Goal: Task Accomplishment & Management: Use online tool/utility

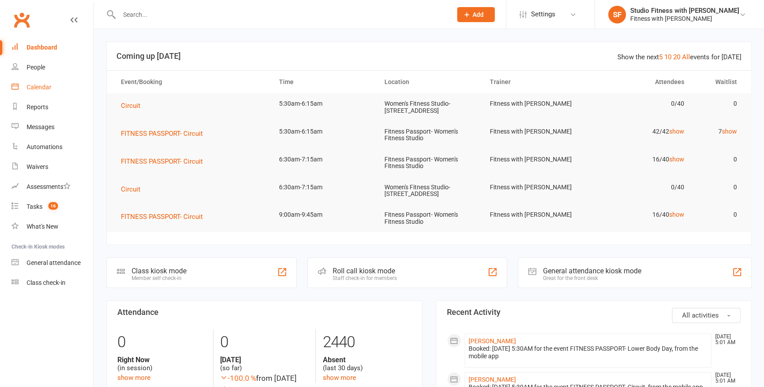
click at [37, 88] on div "Calendar" at bounding box center [39, 87] width 25 height 7
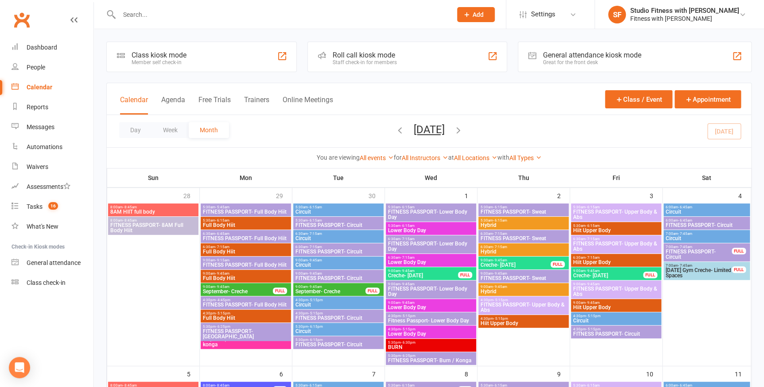
click at [150, 58] on div "Class kiosk mode" at bounding box center [158, 55] width 55 height 8
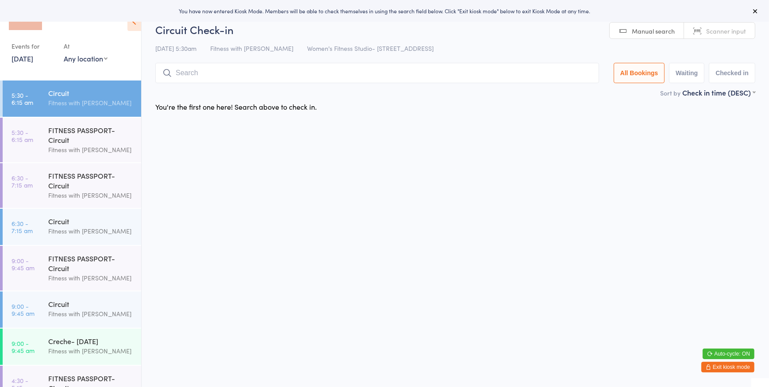
click at [101, 60] on select "Any location Women's Fitness Studio- [STREET_ADDRESS], [GEOGRAPHIC_DATA] Fitnes…" at bounding box center [86, 59] width 44 height 10
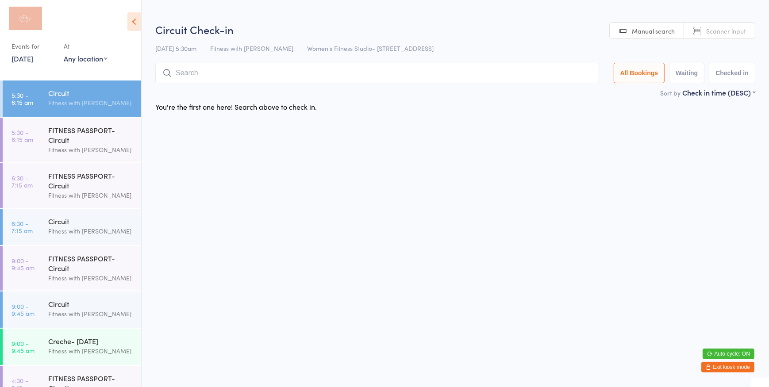
select select "0"
click at [64, 54] on select "Any location Women's Fitness Studio- [STREET_ADDRESS], [GEOGRAPHIC_DATA] Fitnes…" at bounding box center [86, 59] width 44 height 10
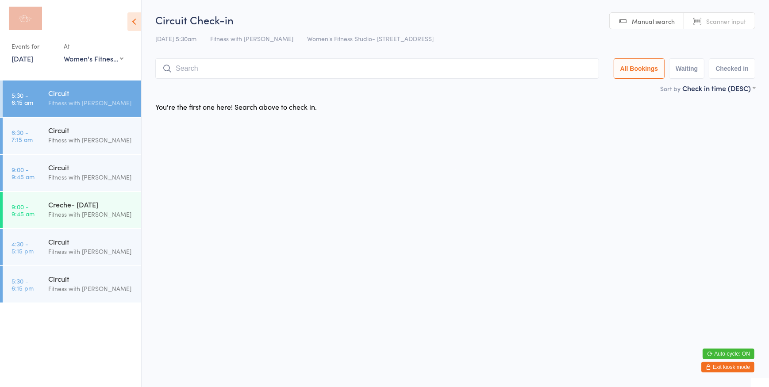
click at [67, 101] on div "Fitness with [PERSON_NAME]" at bounding box center [90, 103] width 85 height 10
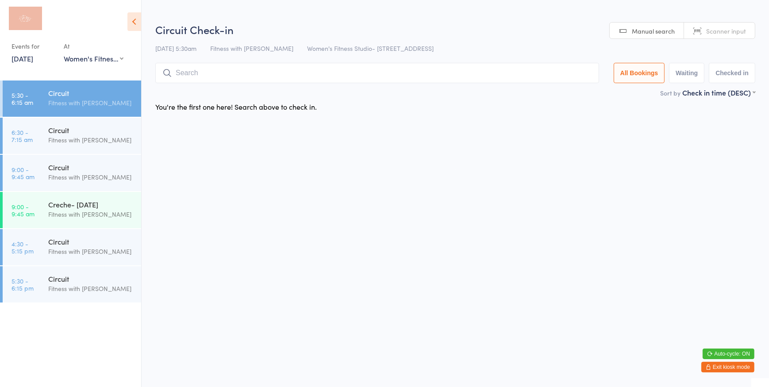
click at [502, 77] on input "search" at bounding box center [377, 73] width 444 height 20
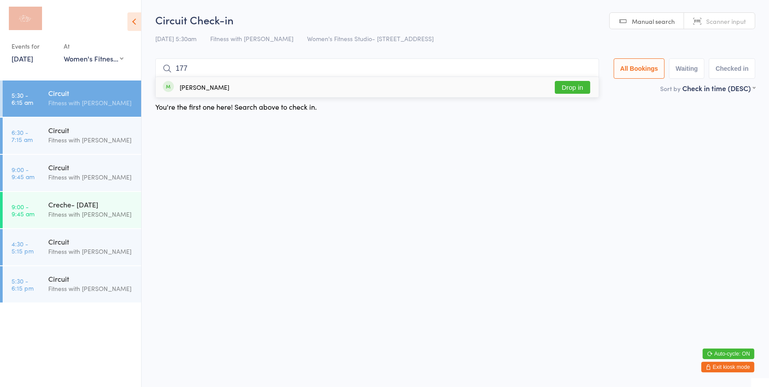
type input "177"
click at [567, 91] on button "Drop in" at bounding box center [572, 87] width 35 height 13
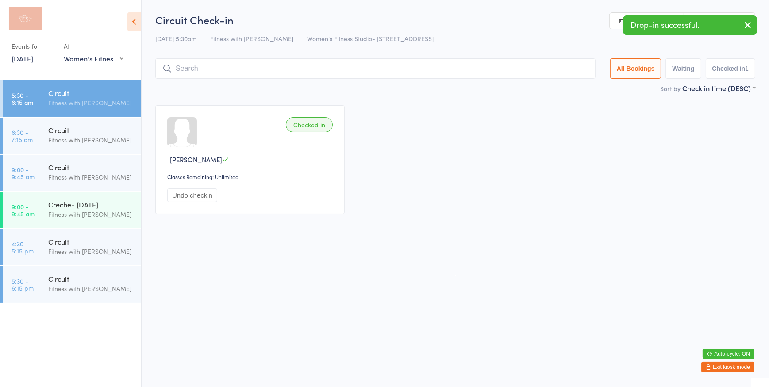
click at [614, 23] on link "Manual search" at bounding box center [647, 21] width 74 height 17
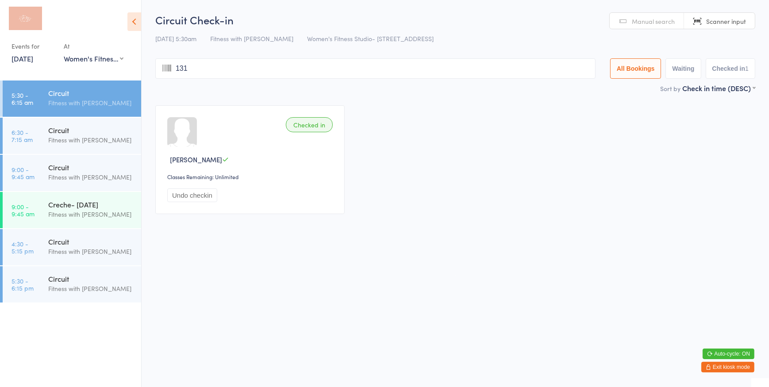
type input "1311"
click at [672, 66] on button "Waiting" at bounding box center [683, 68] width 35 height 20
select select "0"
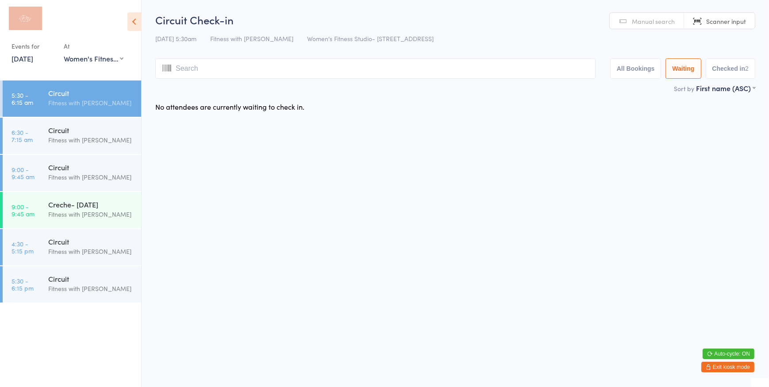
click at [643, 64] on button "All Bookings" at bounding box center [636, 68] width 51 height 20
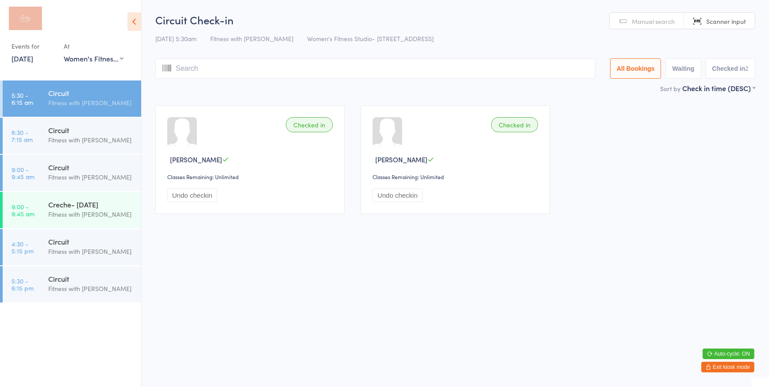
click at [359, 67] on input "search" at bounding box center [375, 68] width 441 height 20
click at [627, 19] on link "Manual search" at bounding box center [647, 21] width 74 height 17
click at [437, 70] on input "search" at bounding box center [375, 68] width 441 height 20
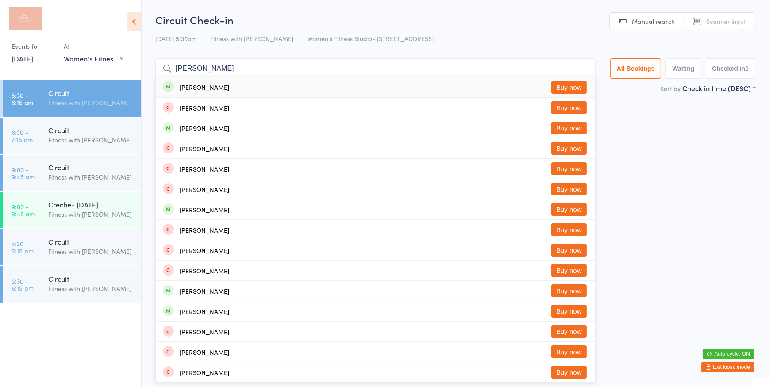
type input "[PERSON_NAME]"
click at [230, 89] on div "[PERSON_NAME] Buy now" at bounding box center [376, 87] width 440 height 20
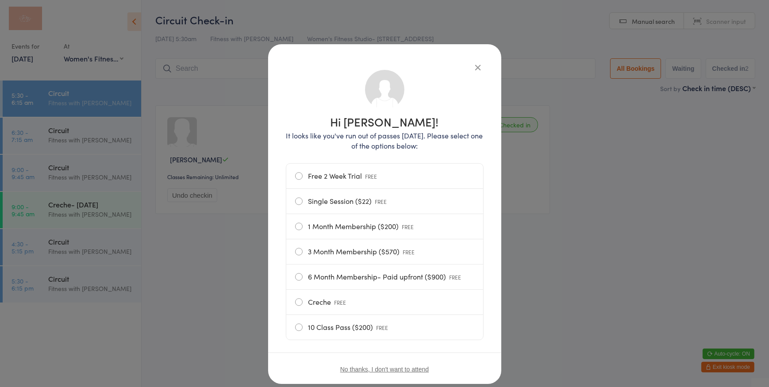
click at [477, 70] on icon "button" at bounding box center [479, 67] width 10 height 10
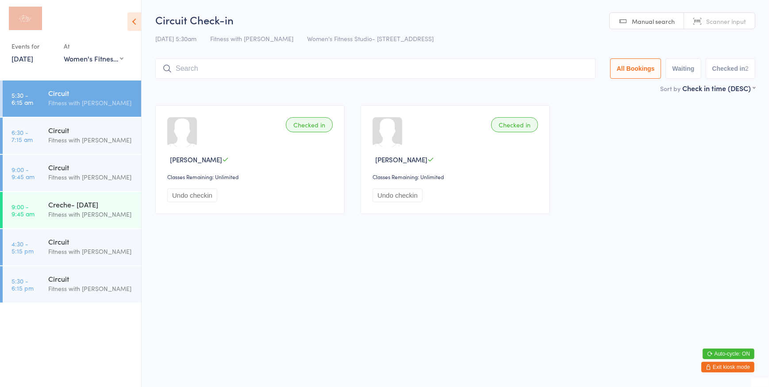
click at [421, 74] on input "search" at bounding box center [375, 68] width 441 height 20
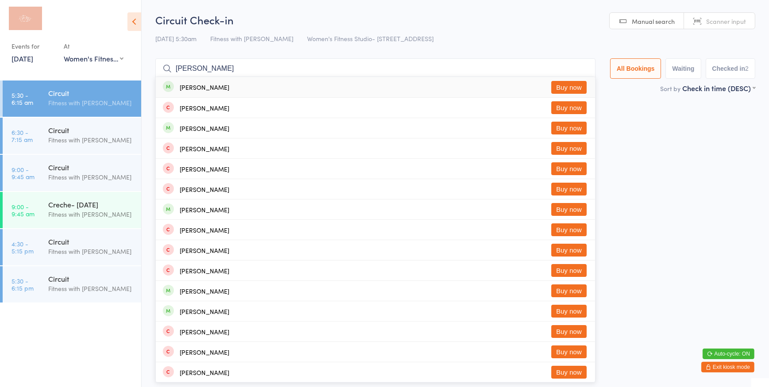
type input "[PERSON_NAME]"
click at [565, 88] on button "Buy now" at bounding box center [569, 87] width 35 height 13
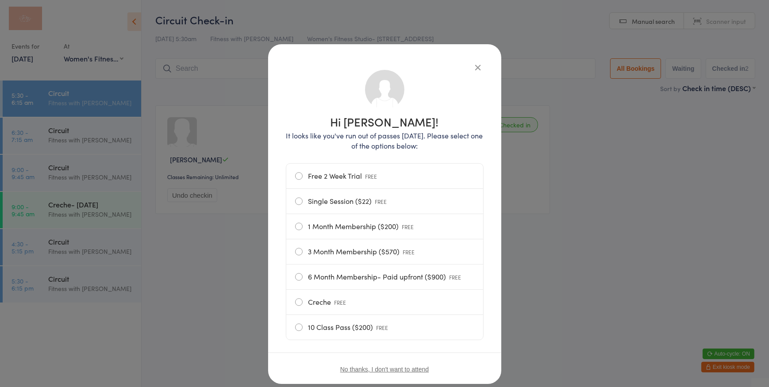
scroll to position [22, 0]
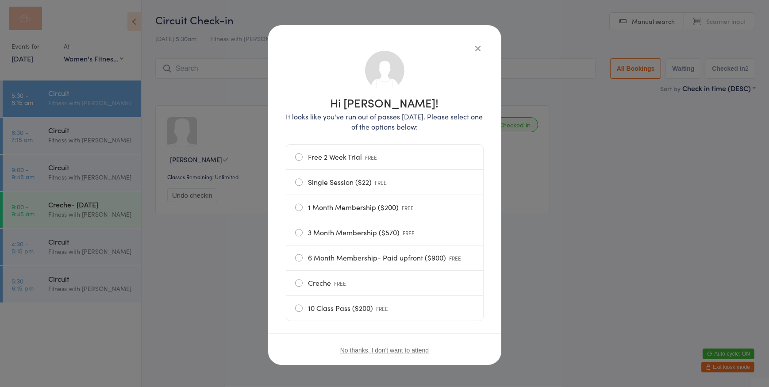
click at [475, 49] on icon "button" at bounding box center [479, 48] width 10 height 10
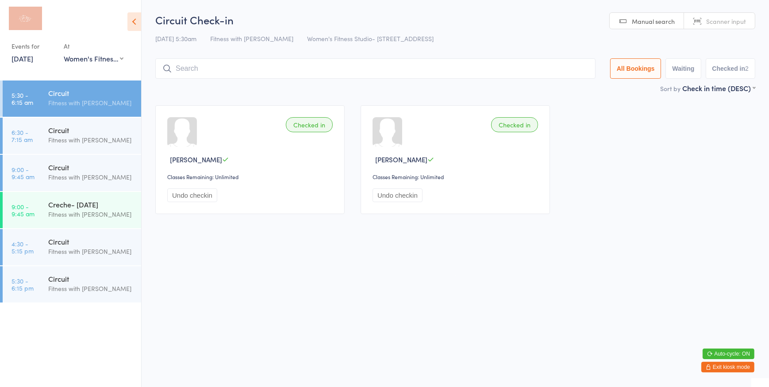
click at [290, 64] on input "search" at bounding box center [375, 68] width 441 height 20
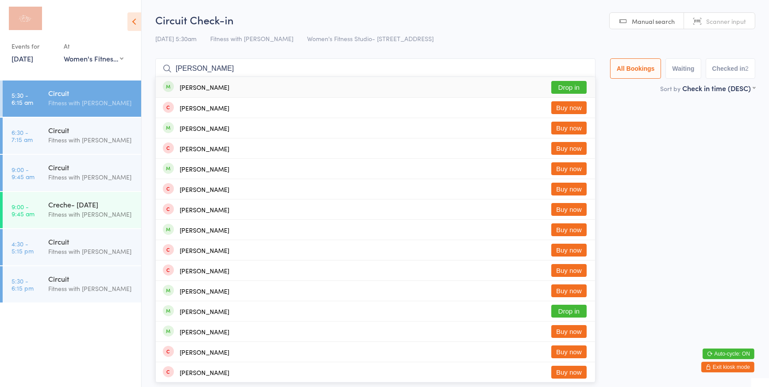
type input "[PERSON_NAME]"
click at [575, 84] on button "Drop in" at bounding box center [569, 87] width 35 height 13
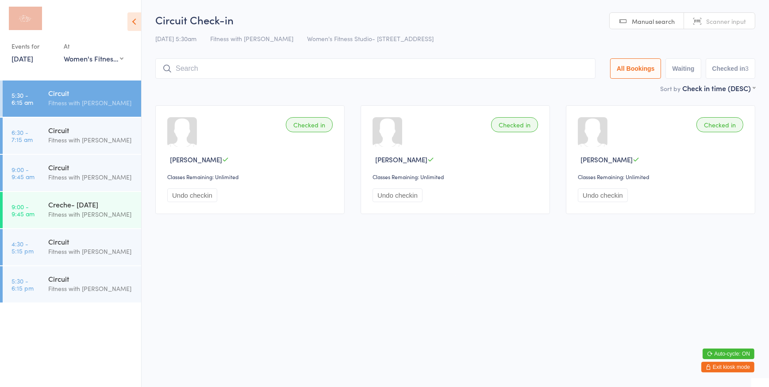
click at [292, 69] on input "search" at bounding box center [375, 68] width 441 height 20
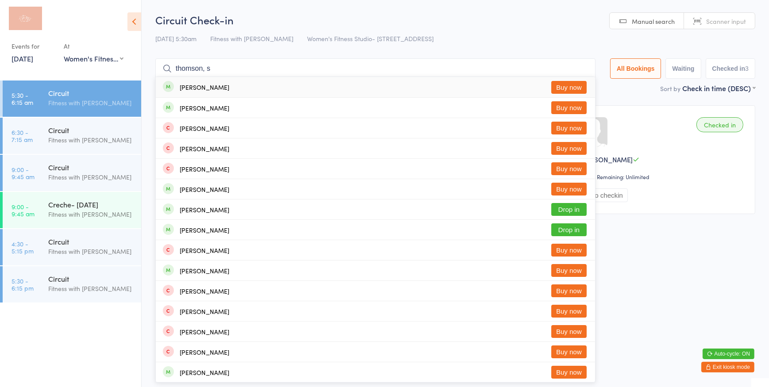
type input "thomson, s"
click at [560, 89] on button "Buy now" at bounding box center [569, 87] width 35 height 13
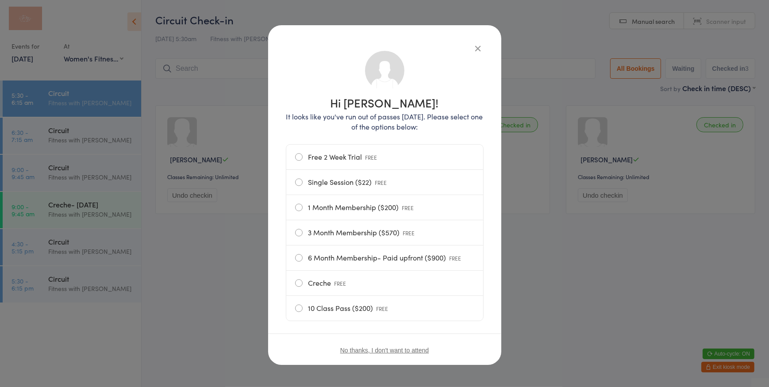
click at [298, 155] on label "Free 2 Week Trial FREE" at bounding box center [384, 157] width 179 height 25
click at [0, 0] on input "Free 2 Week Trial FREE" at bounding box center [0, 0] width 0 height 0
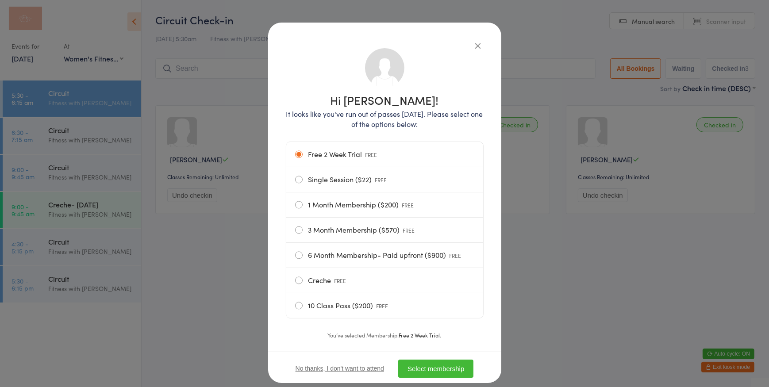
click at [441, 371] on button "Select membership" at bounding box center [435, 369] width 75 height 18
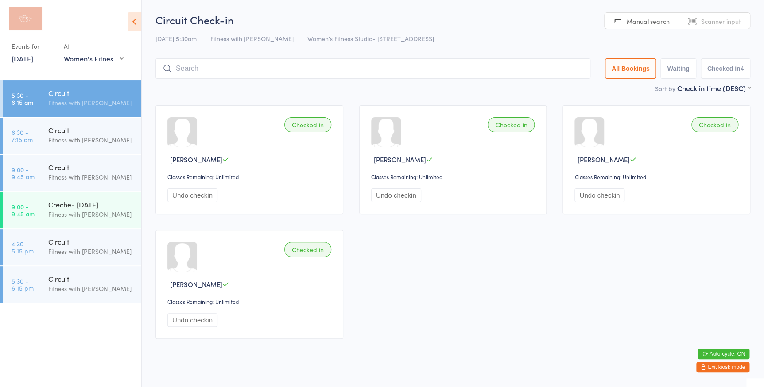
click at [699, 26] on link "Scanner input" at bounding box center [714, 21] width 71 height 17
click at [206, 69] on input "search" at bounding box center [372, 68] width 435 height 20
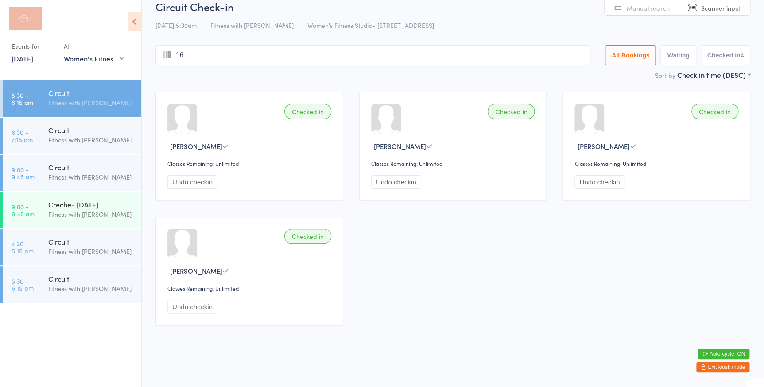
type input "162"
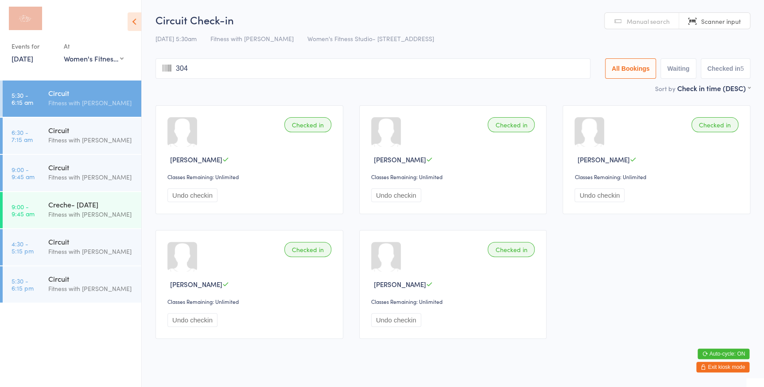
type input "3042"
type input "1191"
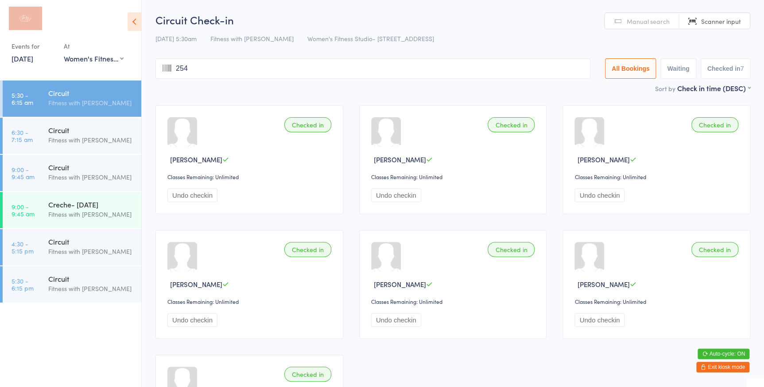
type input "2544"
click at [660, 23] on span "Manual search" at bounding box center [647, 21] width 43 height 9
click at [242, 66] on input "search" at bounding box center [372, 68] width 435 height 20
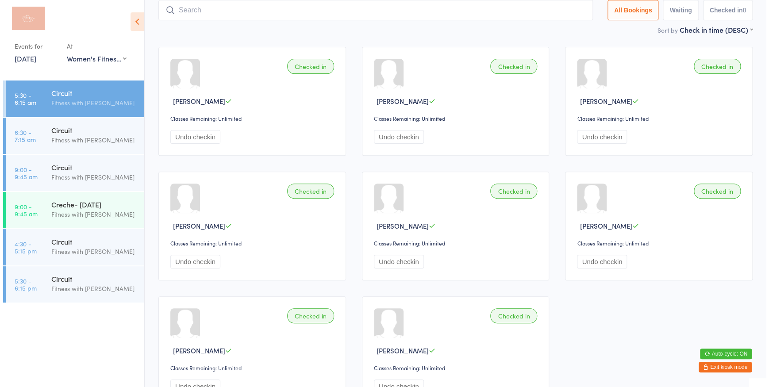
scroll to position [18, 0]
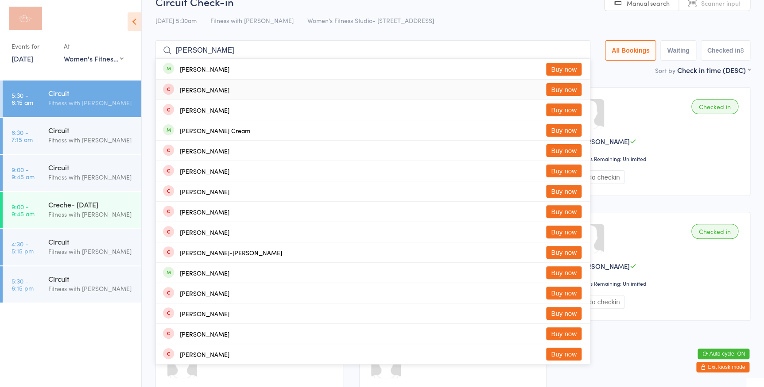
type input "[PERSON_NAME]"
click at [563, 87] on button "Buy now" at bounding box center [563, 89] width 35 height 13
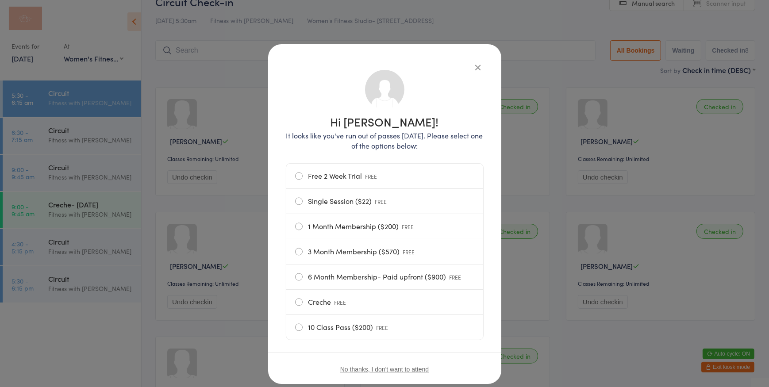
click at [296, 172] on label "Free 2 Week Trial FREE" at bounding box center [384, 176] width 179 height 25
click at [0, 0] on input "Free 2 Week Trial FREE" at bounding box center [0, 0] width 0 height 0
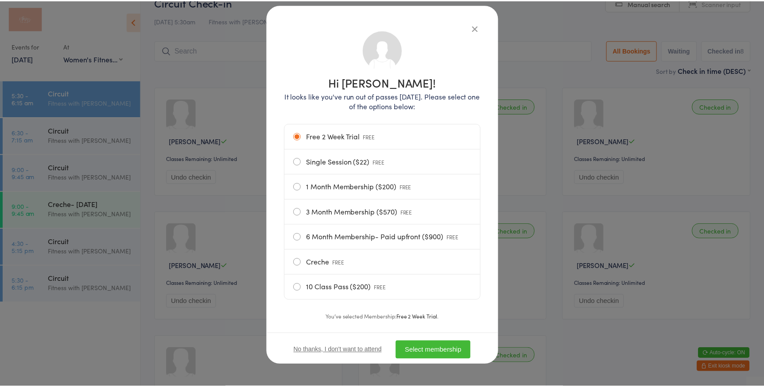
scroll to position [43, 0]
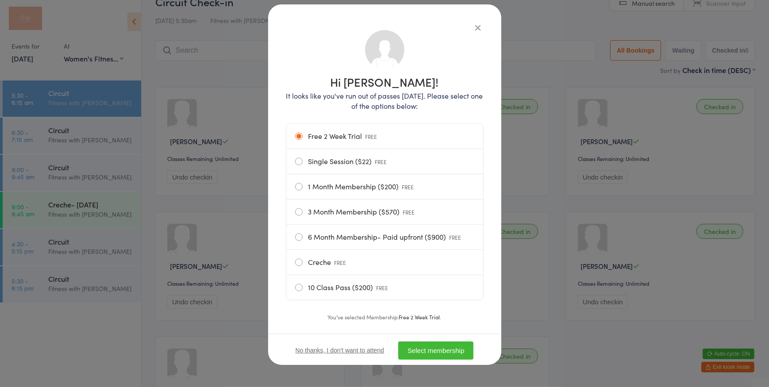
click at [429, 351] on button "Select membership" at bounding box center [435, 351] width 75 height 18
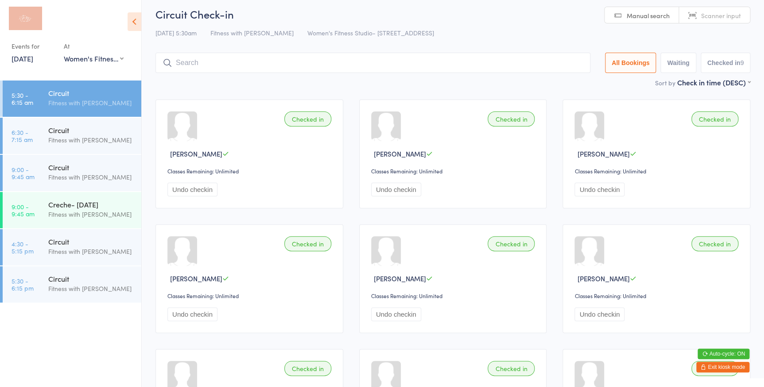
scroll to position [0, 0]
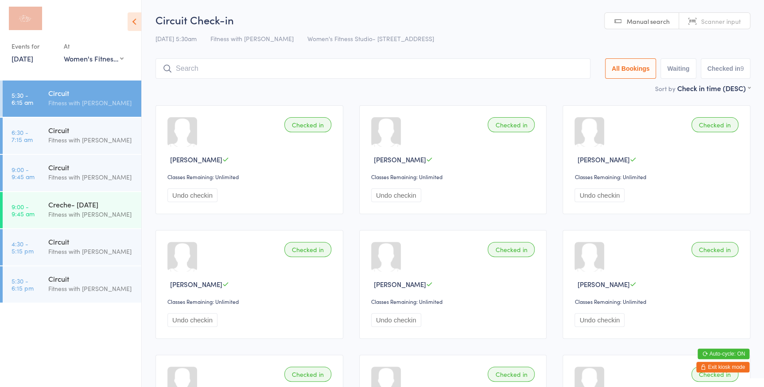
click at [727, 24] on span "Scanner input" at bounding box center [721, 21] width 40 height 9
click at [229, 64] on input "search" at bounding box center [372, 68] width 435 height 20
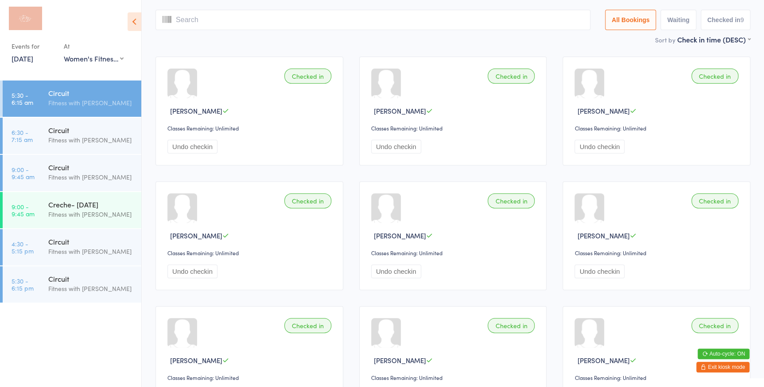
scroll to position [58, 0]
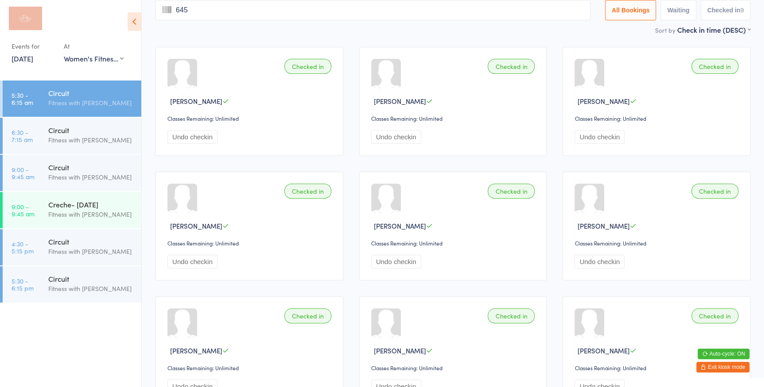
type input "6459"
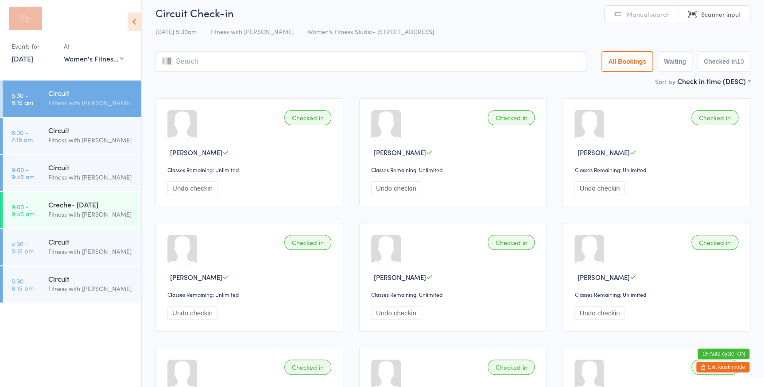
scroll to position [0, 0]
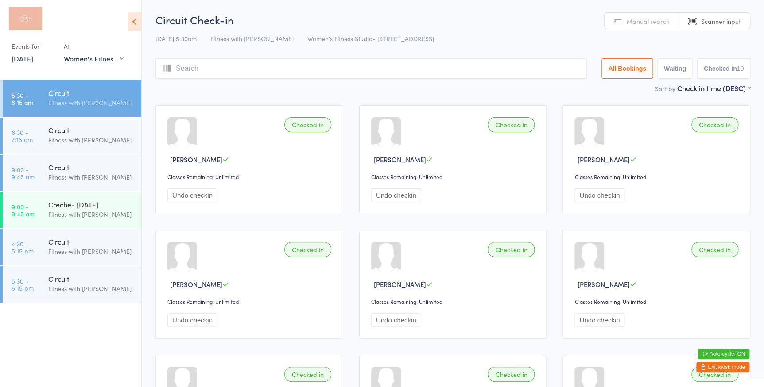
click at [176, 67] on input "search" at bounding box center [370, 68] width 431 height 20
type input "873"
type input "2530"
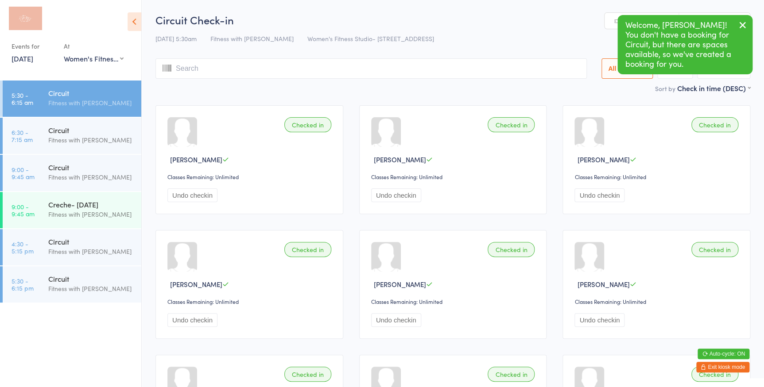
click at [744, 23] on icon "button" at bounding box center [742, 24] width 11 height 11
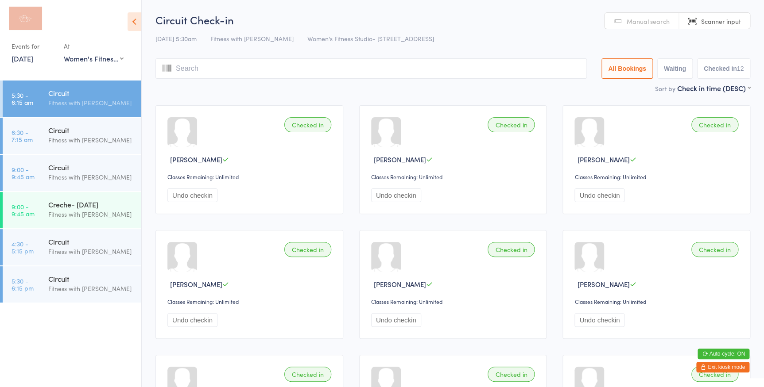
click at [267, 61] on input "search" at bounding box center [370, 68] width 431 height 20
click at [305, 73] on input "search" at bounding box center [370, 68] width 431 height 20
type input "1279"
click at [363, 71] on input "search" at bounding box center [370, 68] width 431 height 20
click at [650, 26] on link "Manual search" at bounding box center [641, 21] width 74 height 17
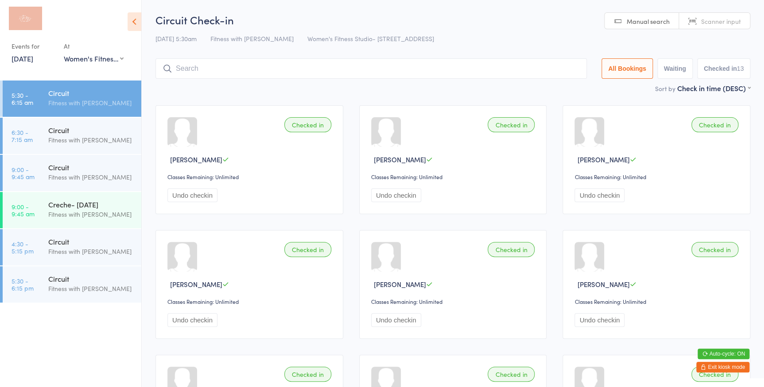
click at [257, 69] on input "search" at bounding box center [370, 68] width 431 height 20
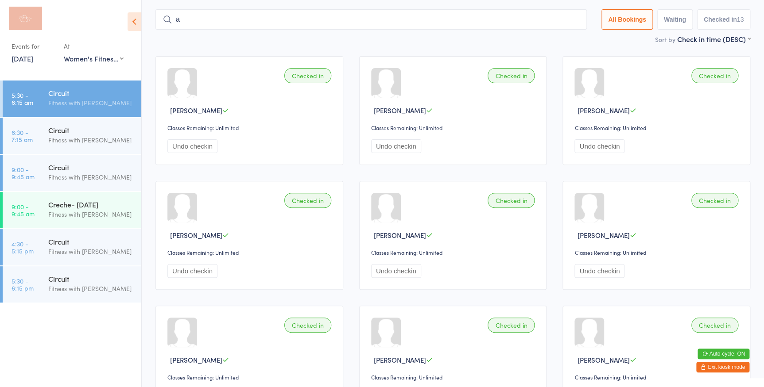
scroll to position [54, 0]
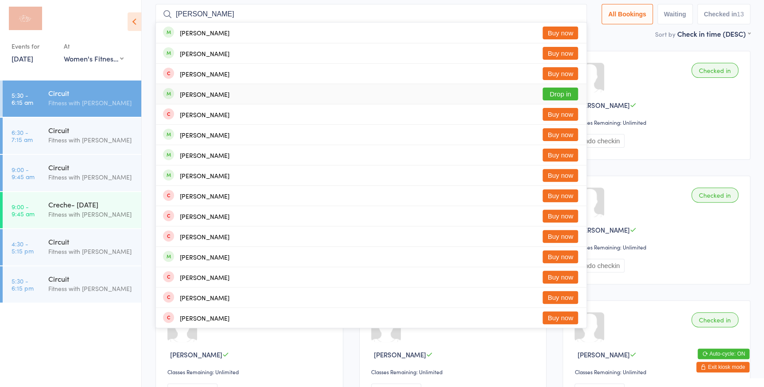
type input "[PERSON_NAME]"
click at [562, 94] on button "Drop in" at bounding box center [559, 94] width 35 height 13
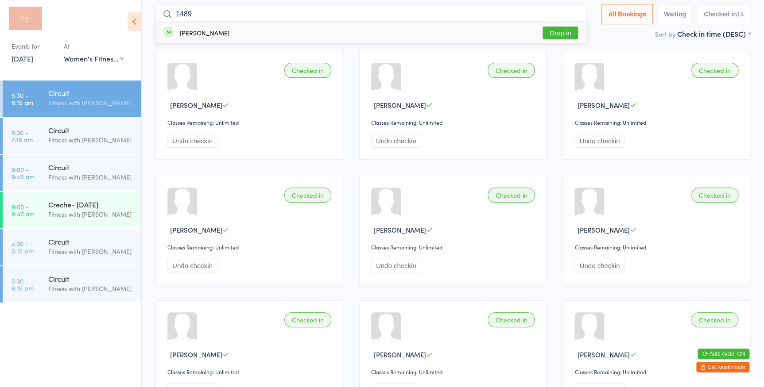
type input "1489"
click at [564, 29] on button "Drop in" at bounding box center [559, 33] width 35 height 13
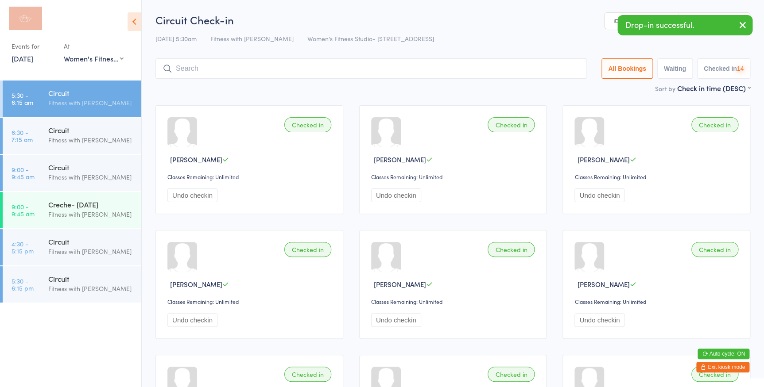
scroll to position [0, 0]
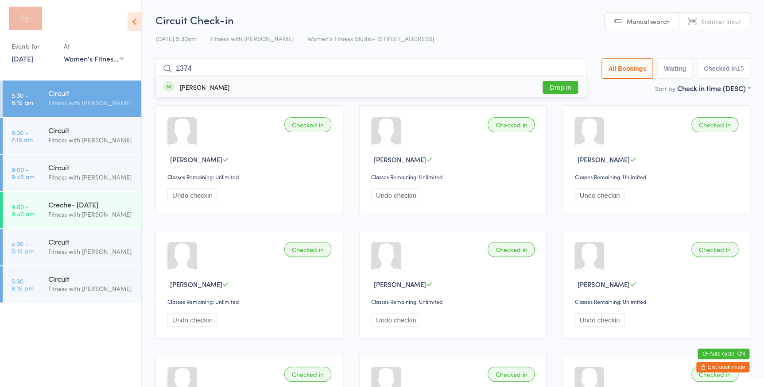
type input "1374"
click at [545, 85] on button "Drop in" at bounding box center [559, 87] width 35 height 13
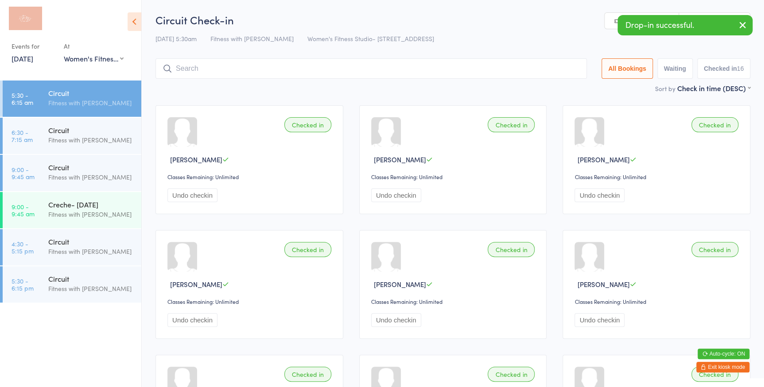
click at [736, 23] on button "button" at bounding box center [742, 25] width 19 height 20
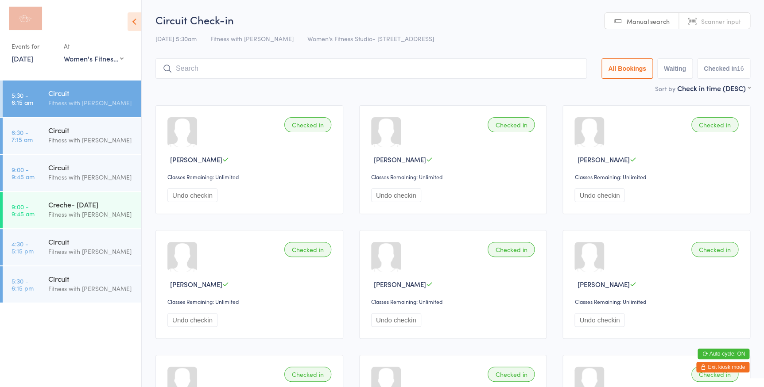
click at [692, 22] on link "Scanner input" at bounding box center [714, 21] width 71 height 17
click at [180, 67] on input "search" at bounding box center [370, 68] width 431 height 20
click at [657, 22] on span "Manual search" at bounding box center [647, 21] width 43 height 9
click at [223, 66] on input "search" at bounding box center [370, 68] width 431 height 20
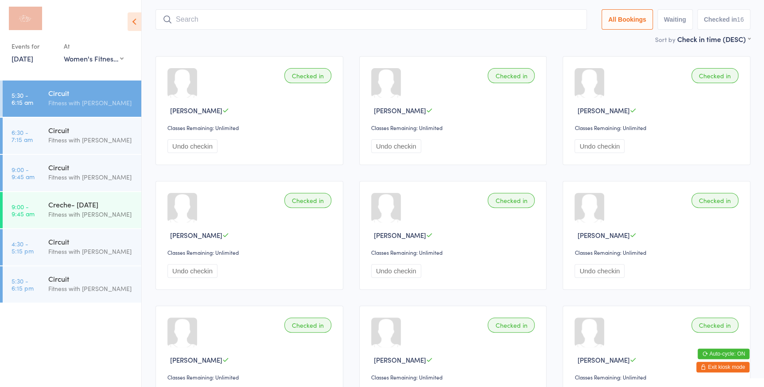
scroll to position [58, 0]
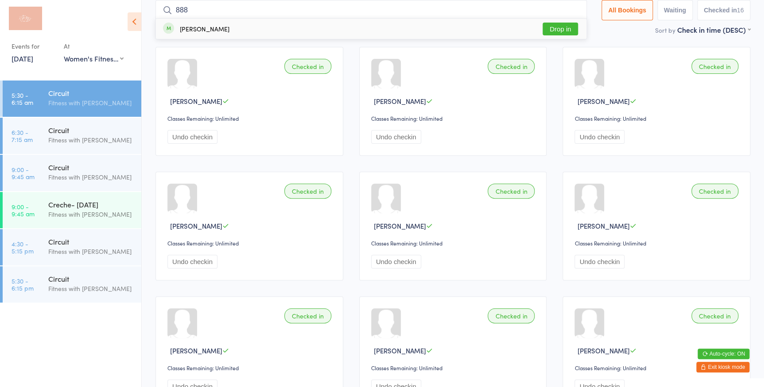
type input "888"
click at [562, 25] on button "Drop in" at bounding box center [559, 29] width 35 height 13
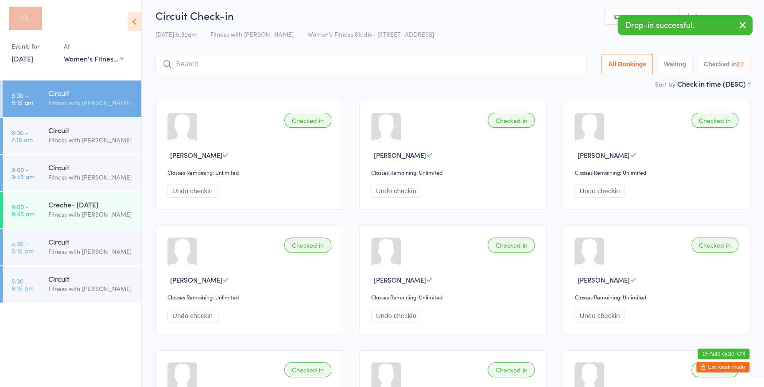
scroll to position [0, 0]
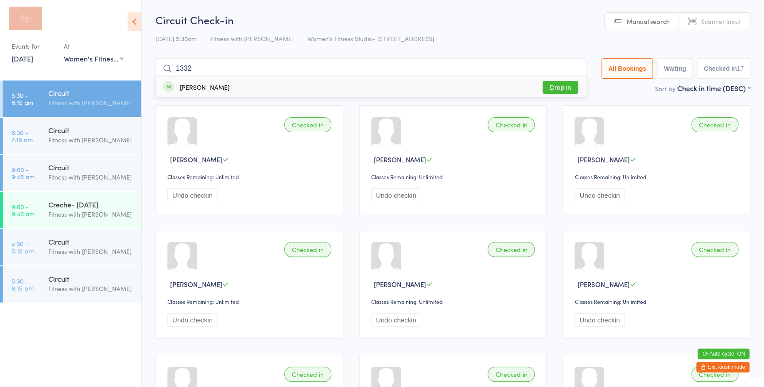
type input "1332"
click at [568, 83] on button "Drop in" at bounding box center [559, 87] width 35 height 13
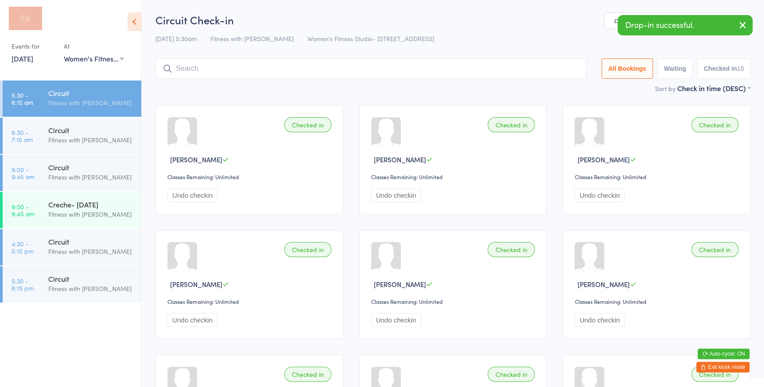
click at [738, 26] on icon "button" at bounding box center [742, 24] width 11 height 11
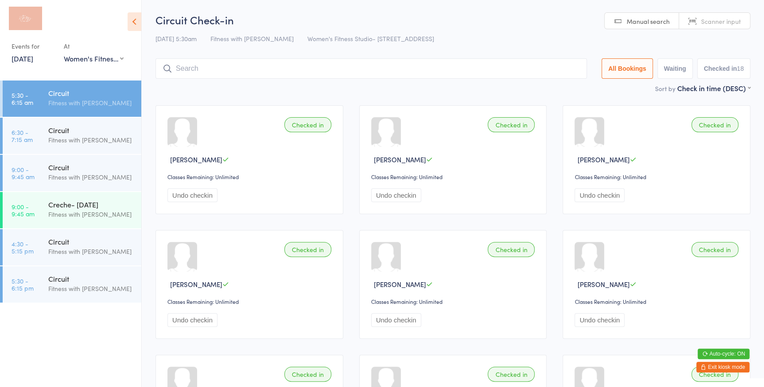
click at [734, 21] on span "Scanner input" at bounding box center [721, 21] width 40 height 9
type input "1203"
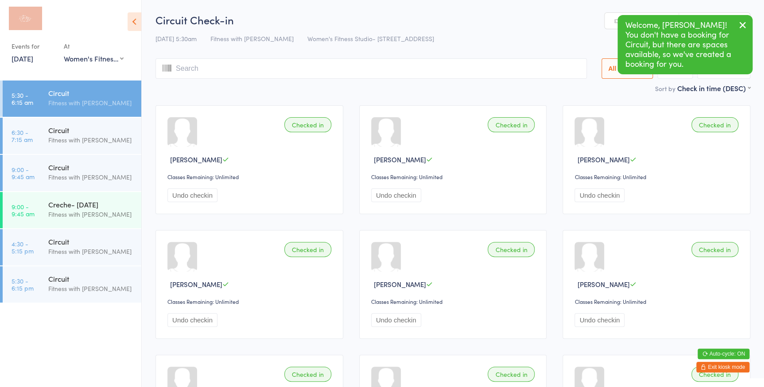
click at [743, 24] on icon "button" at bounding box center [742, 24] width 11 height 11
